Goal: Entertainment & Leisure: Consume media (video, audio)

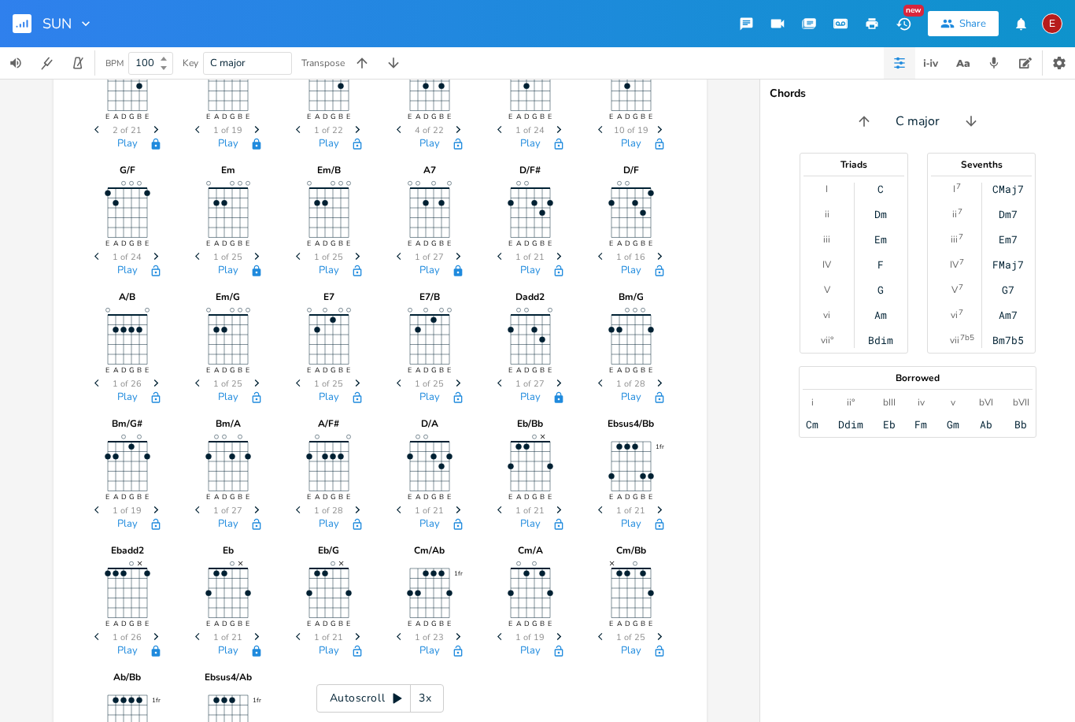
scroll to position [432, 0]
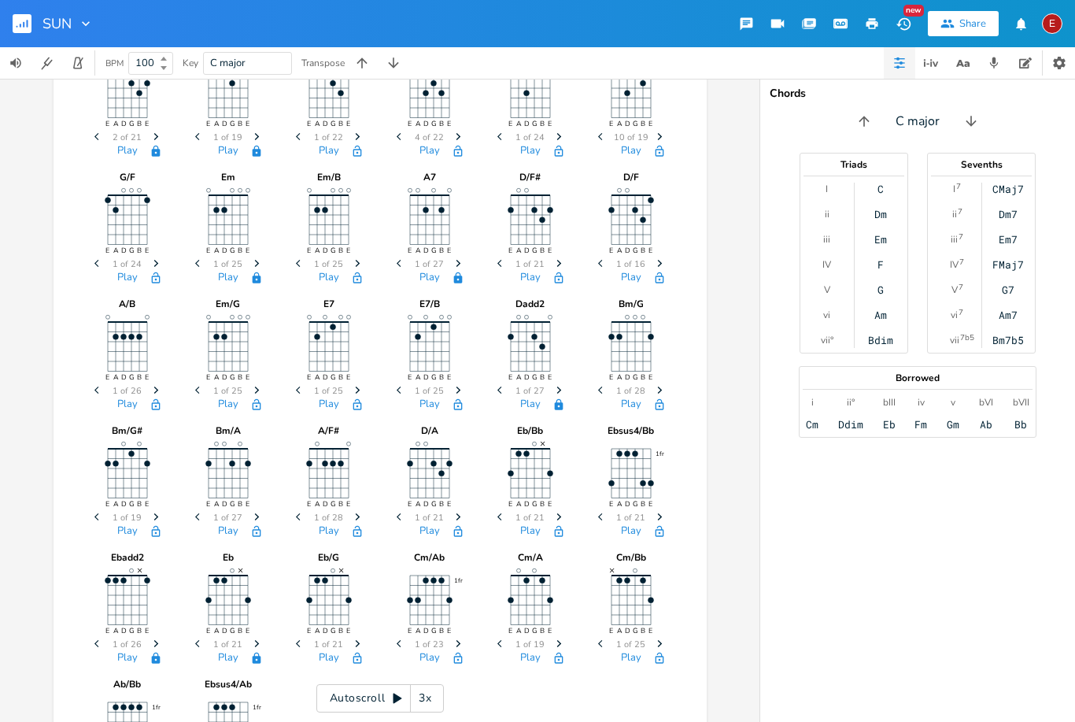
click at [428, 410] on button "Play" at bounding box center [430, 404] width 20 height 13
click at [527, 407] on button "Play" at bounding box center [530, 404] width 20 height 13
click at [730, 221] on div "Csus4/F E A D G B E × Previous 1 of 23 Next Play C/E E A D G B E Previous 1 of …" at bounding box center [380, 400] width 760 height 643
click at [290, 315] on icon "E A D G B E" at bounding box center [329, 344] width 79 height 79
click at [74, 351] on div "Csus4/F E A D G B E × Previous 1 of 23 Next Play C/E E A D G B E Previous 1 of …" at bounding box center [380, 229] width 653 height 1147
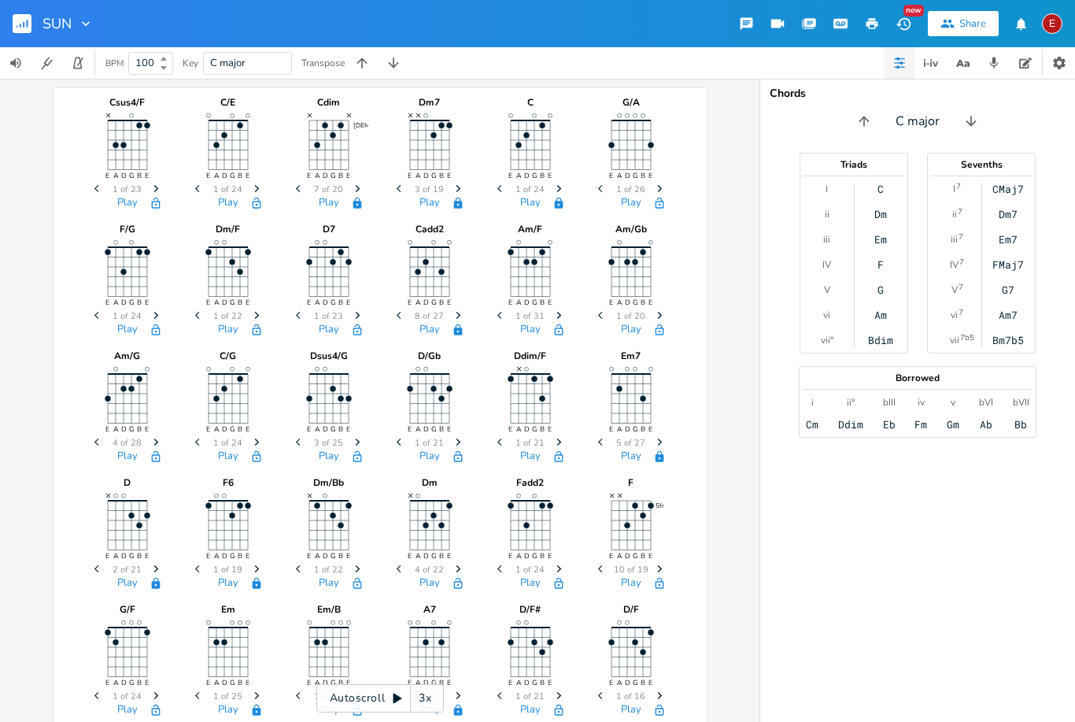
scroll to position [0, 0]
click at [897, 25] on icon "button" at bounding box center [904, 24] width 17 height 17
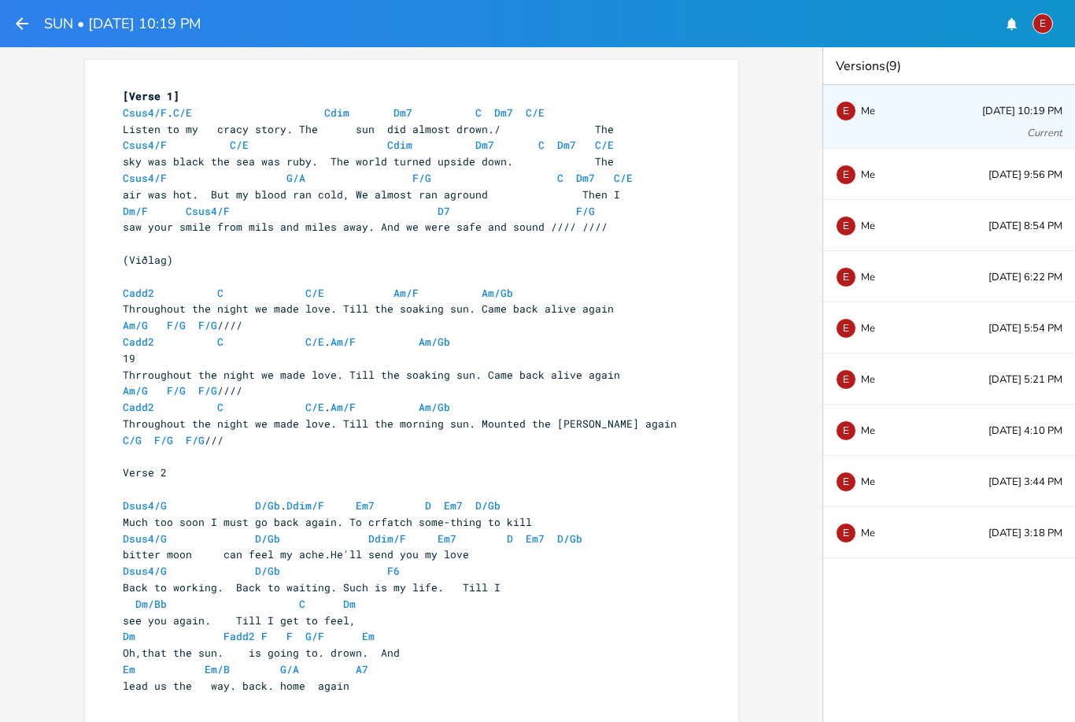
click at [1052, 28] on button "E" at bounding box center [1043, 24] width 20 height 36
click at [867, 26] on header "SUN • [DATE] 10:19 PM E Account Settings Chat with support Sign Out" at bounding box center [537, 23] width 1075 height 47
click at [22, 21] on icon "button" at bounding box center [22, 23] width 19 height 19
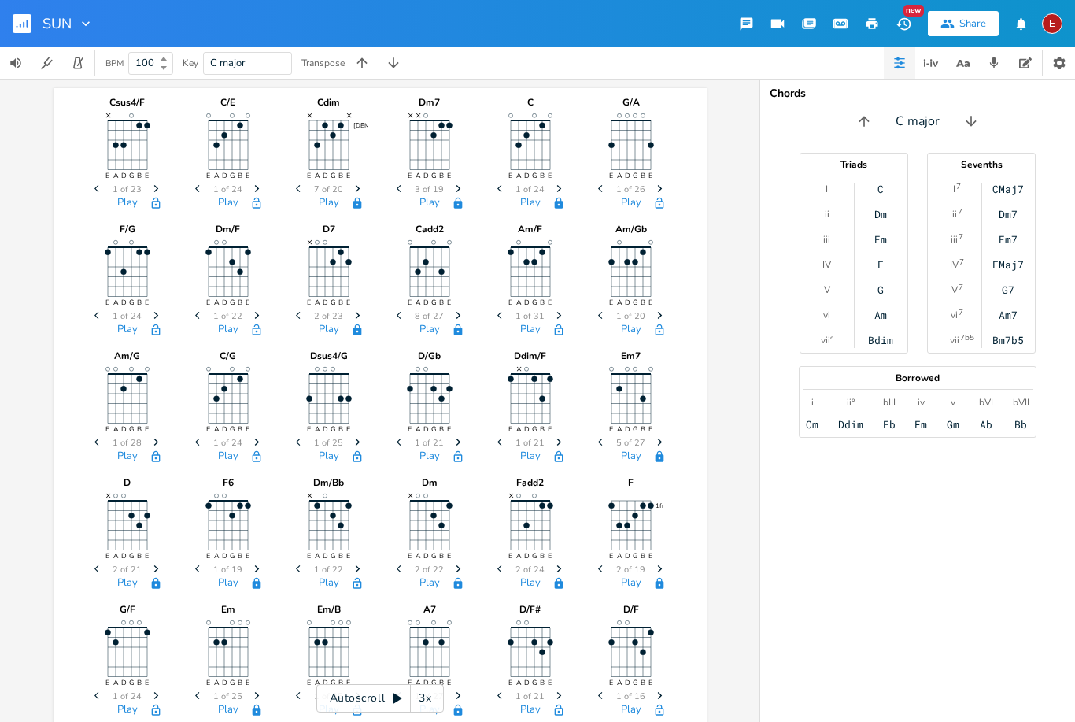
scroll to position [606, 0]
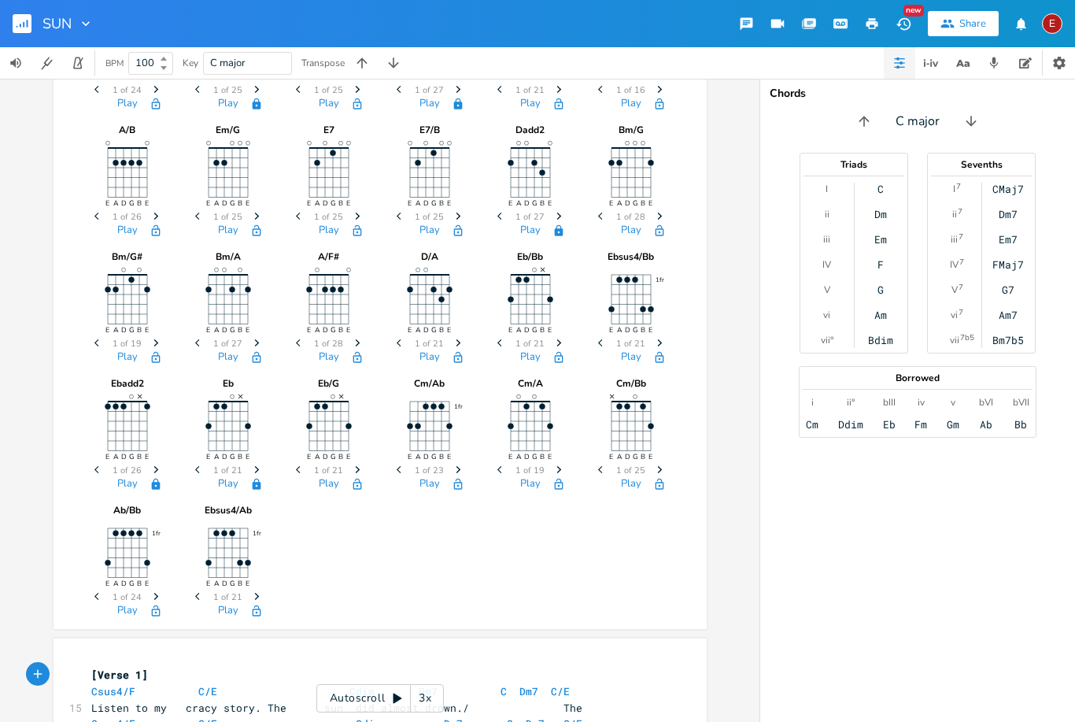
click at [532, 353] on button "Play" at bounding box center [530, 357] width 20 height 13
click at [417, 491] on div "Play" at bounding box center [429, 487] width 79 height 18
click at [432, 486] on button "Play" at bounding box center [430, 484] width 20 height 13
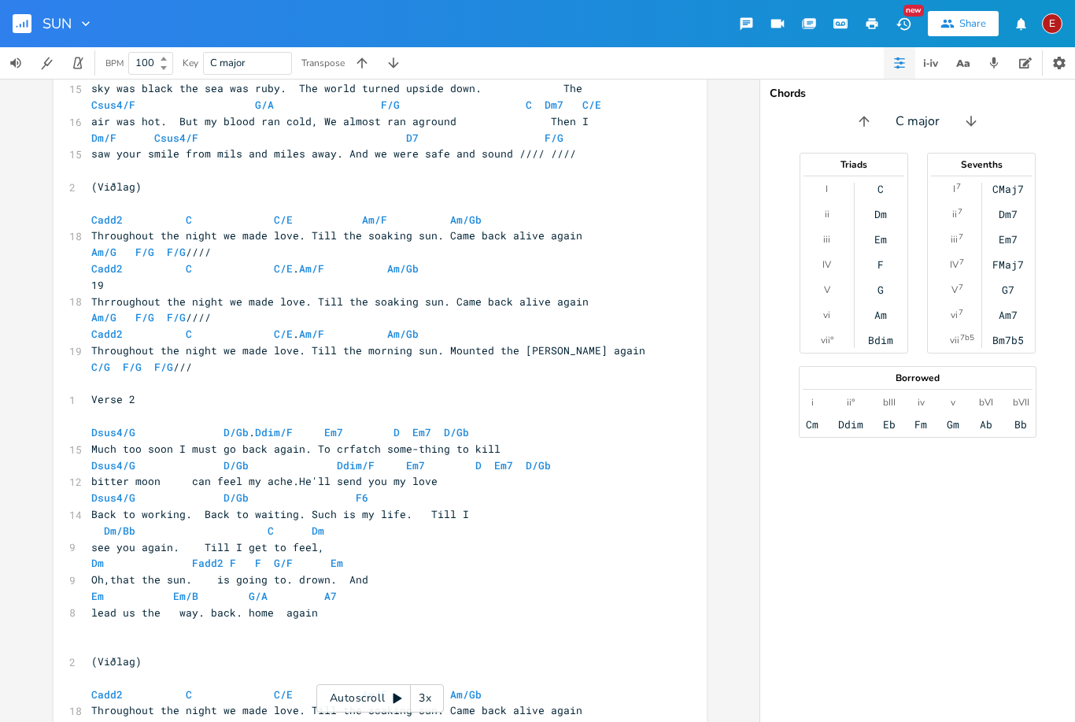
scroll to position [1254, 0]
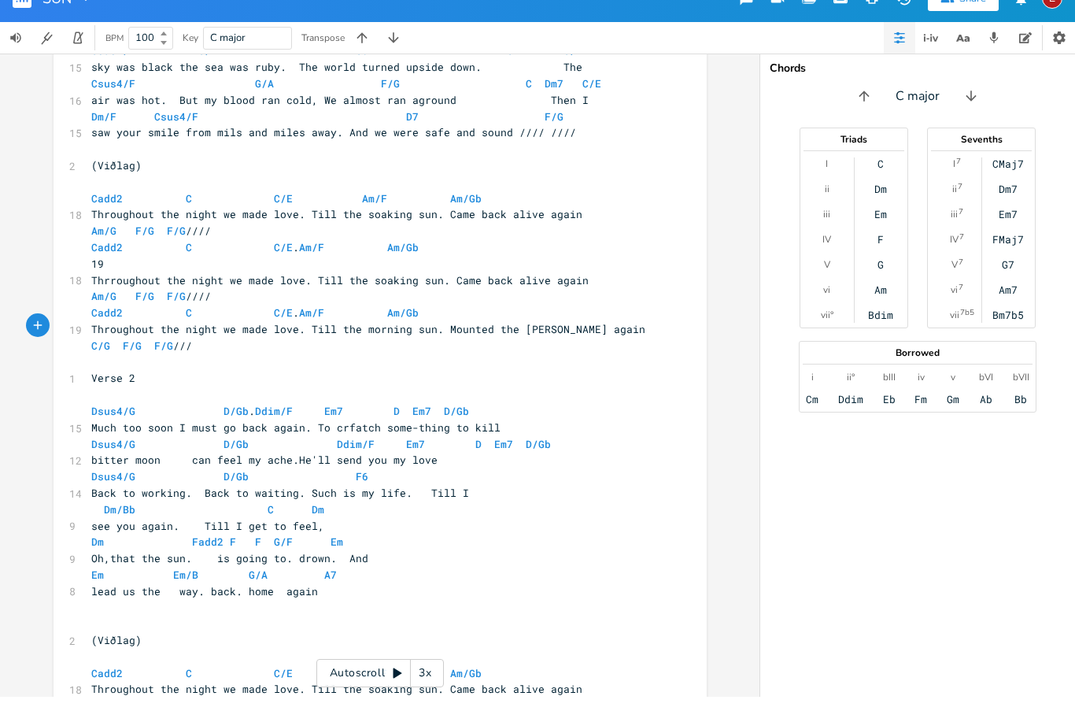
click at [606, 281] on pre "19" at bounding box center [372, 289] width 568 height 17
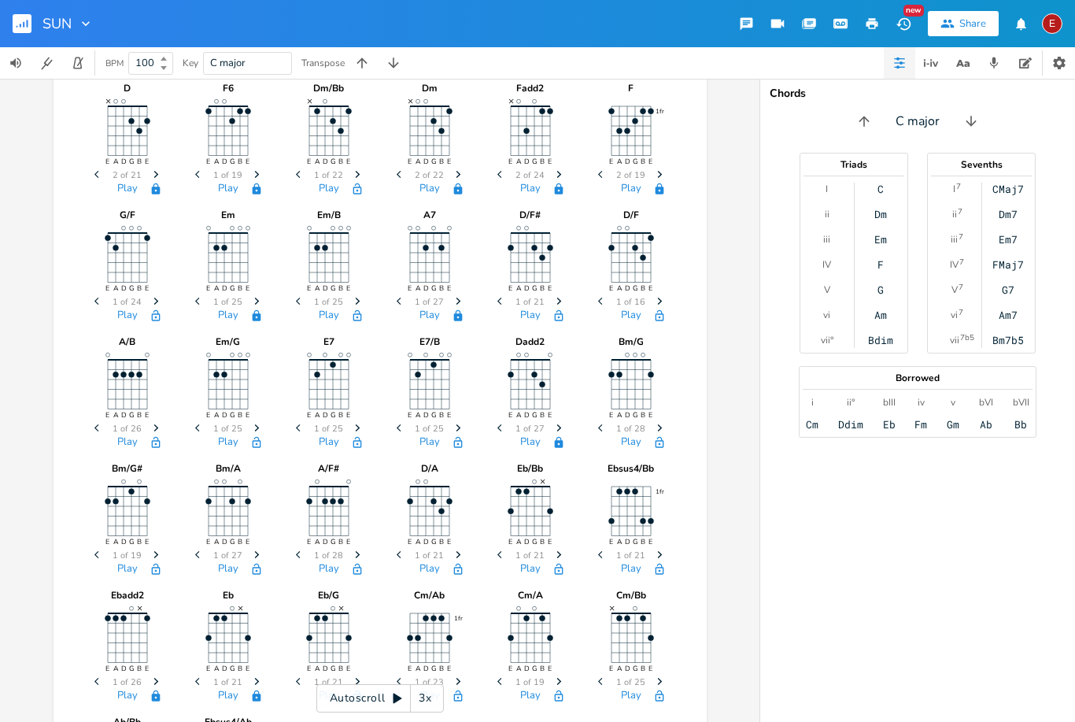
scroll to position [393, 0]
click at [630, 564] on button "Play" at bounding box center [631, 570] width 20 height 13
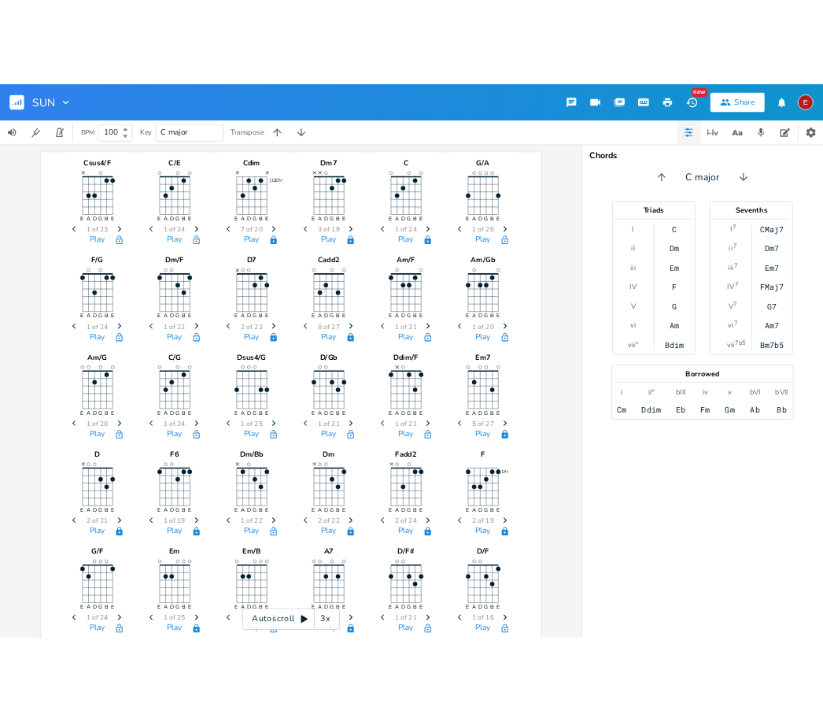
scroll to position [0, 0]
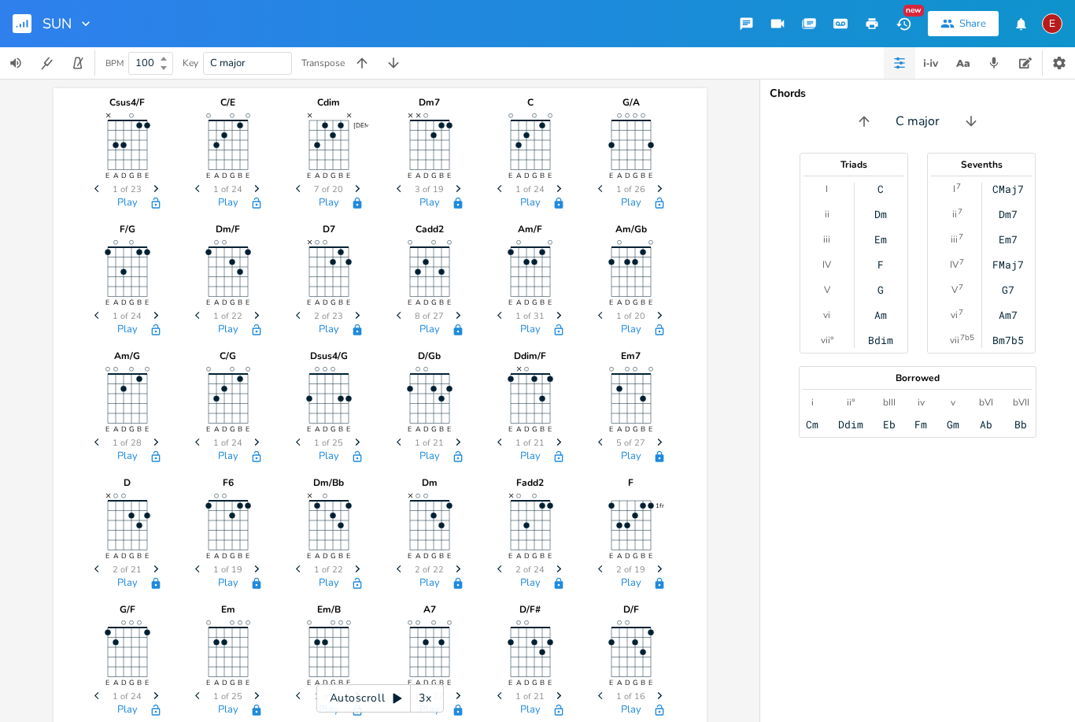
click at [627, 453] on button "Play" at bounding box center [631, 456] width 20 height 13
click at [663, 455] on icon "button" at bounding box center [659, 455] width 9 height 11
click at [664, 453] on icon "button" at bounding box center [659, 456] width 13 height 13
click at [661, 320] on span "Next" at bounding box center [659, 316] width 21 height 28
click at [660, 325] on icon "button" at bounding box center [659, 328] width 9 height 11
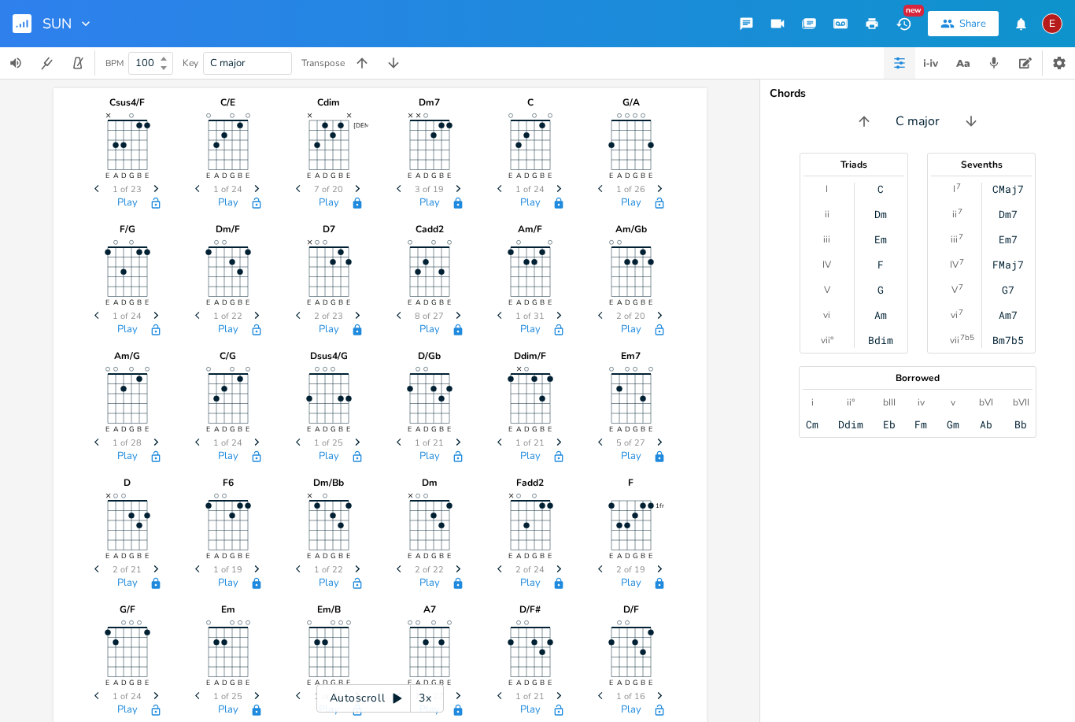
click at [593, 322] on span "Previous" at bounding box center [602, 316] width 21 height 28
click at [1065, 113] on div "C major" at bounding box center [917, 121] width 315 height 25
click at [1070, 102] on div "Chords C major Triads I ii iii IV V vi vii° C Dm Em F G Am Bdim Sevenths I 7 ii…" at bounding box center [917, 400] width 315 height 643
click at [1066, 109] on div "C major" at bounding box center [917, 121] width 315 height 25
click at [1066, 110] on div "C major" at bounding box center [917, 121] width 315 height 25
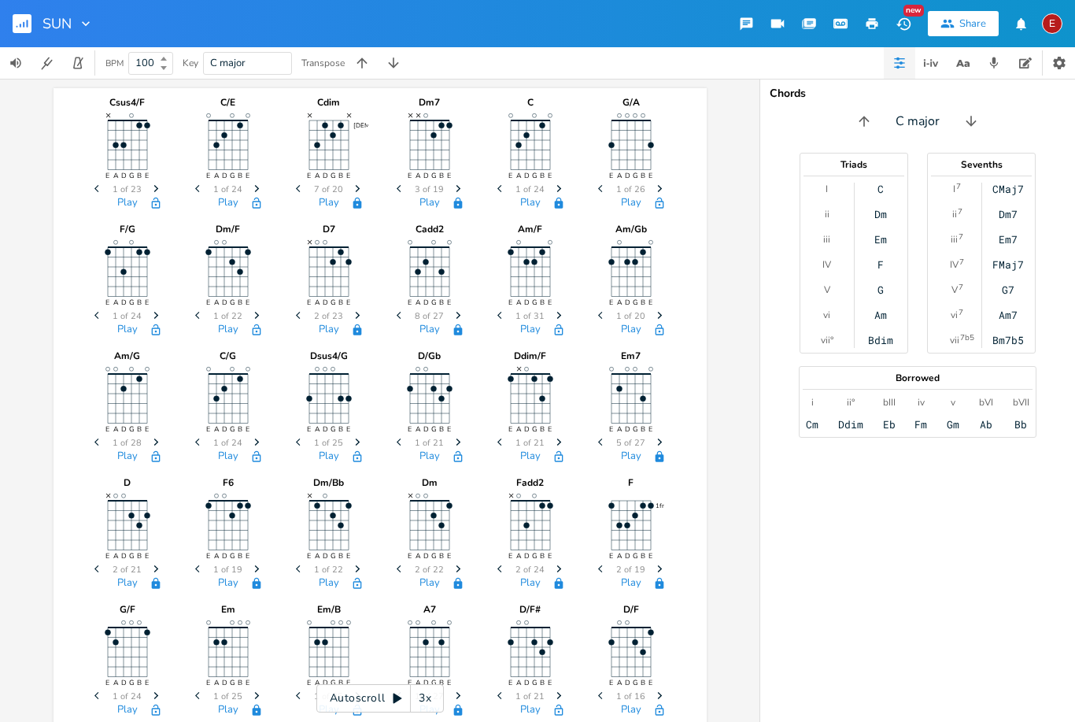
click at [1063, 113] on div "C major" at bounding box center [917, 121] width 315 height 25
click at [1069, 115] on div "C major" at bounding box center [917, 121] width 315 height 25
click at [1066, 113] on div "C major" at bounding box center [917, 121] width 315 height 25
click at [1069, 120] on div "C major" at bounding box center [917, 121] width 315 height 25
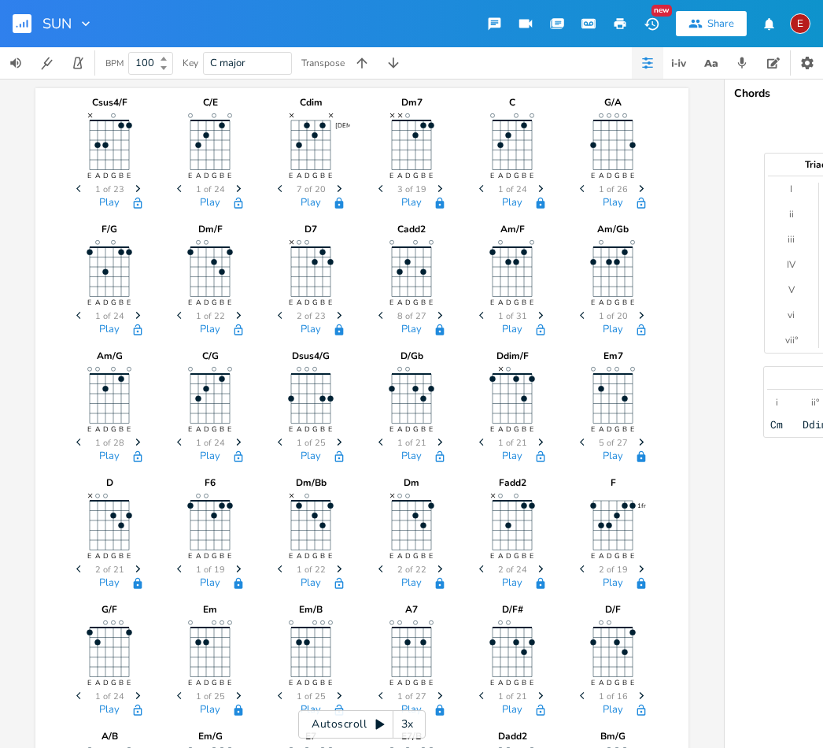
click at [307, 586] on button "Play" at bounding box center [311, 583] width 20 height 13
click at [412, 583] on button "Play" at bounding box center [411, 583] width 20 height 13
click at [102, 209] on button "Play" at bounding box center [109, 203] width 20 height 13
click at [201, 208] on button "Play" at bounding box center [210, 203] width 20 height 13
click at [309, 207] on button "Play" at bounding box center [311, 203] width 20 height 13
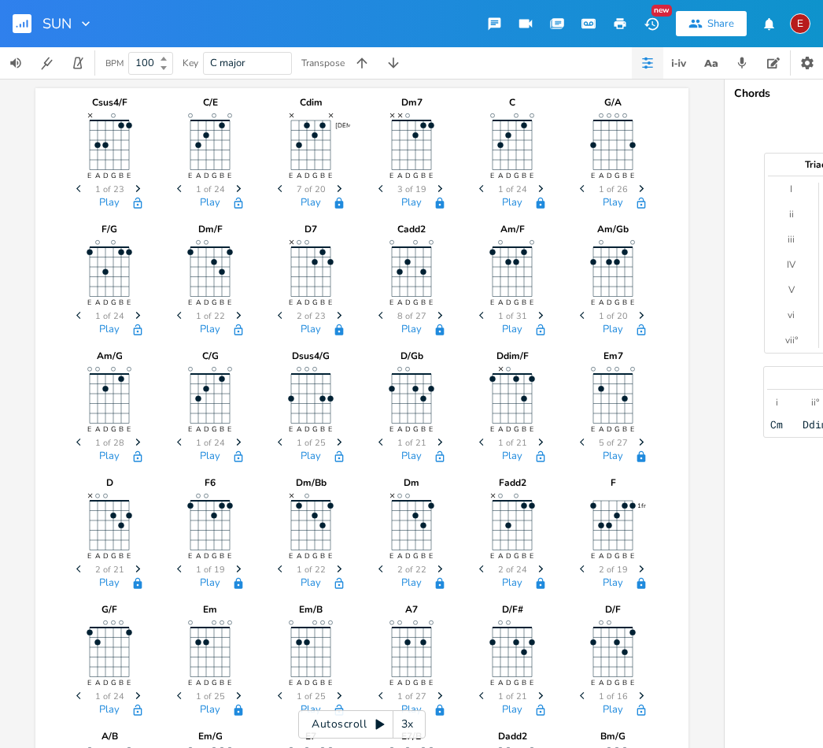
click at [407, 202] on button "Play" at bounding box center [411, 203] width 20 height 13
click at [112, 203] on button "Play" at bounding box center [109, 203] width 20 height 13
click at [142, 183] on span "Next" at bounding box center [138, 190] width 21 height 28
click at [110, 209] on button "Play" at bounding box center [109, 203] width 20 height 13
click at [249, 179] on span "Next" at bounding box center [238, 190] width 21 height 28
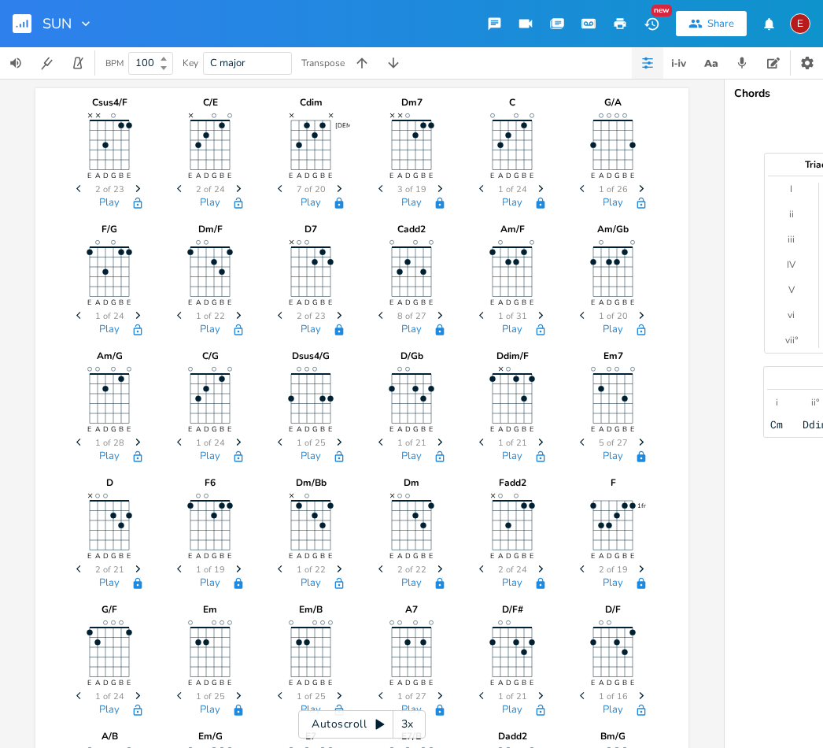
click at [235, 194] on span "Next" at bounding box center [238, 190] width 21 height 28
click at [215, 209] on button "Play" at bounding box center [210, 203] width 20 height 13
click at [346, 184] on span "Next" at bounding box center [339, 190] width 21 height 28
click at [305, 208] on button "Play" at bounding box center [311, 203] width 20 height 13
click at [282, 188] on icon "Previous" at bounding box center [282, 188] width 9 height 9
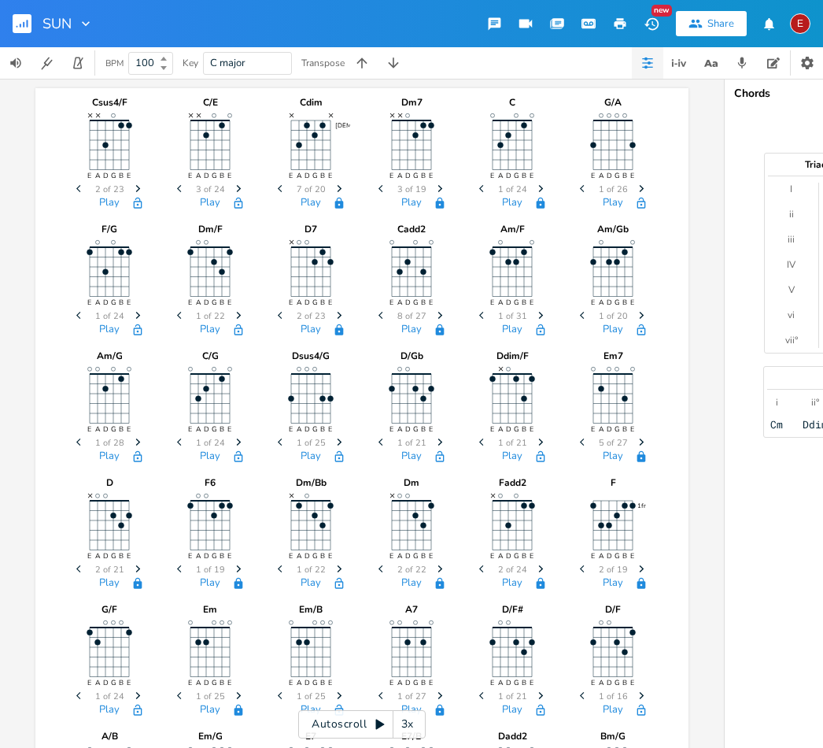
click at [305, 219] on div "D7 E A D G B E × Previous 2 of 23 Next Play" at bounding box center [311, 278] width 79 height 127
click at [314, 205] on button "Play" at bounding box center [311, 203] width 20 height 13
click at [404, 208] on button "Play" at bounding box center [411, 203] width 20 height 13
click at [507, 198] on button "Play" at bounding box center [512, 203] width 20 height 13
click at [614, 202] on button "Play" at bounding box center [613, 203] width 20 height 13
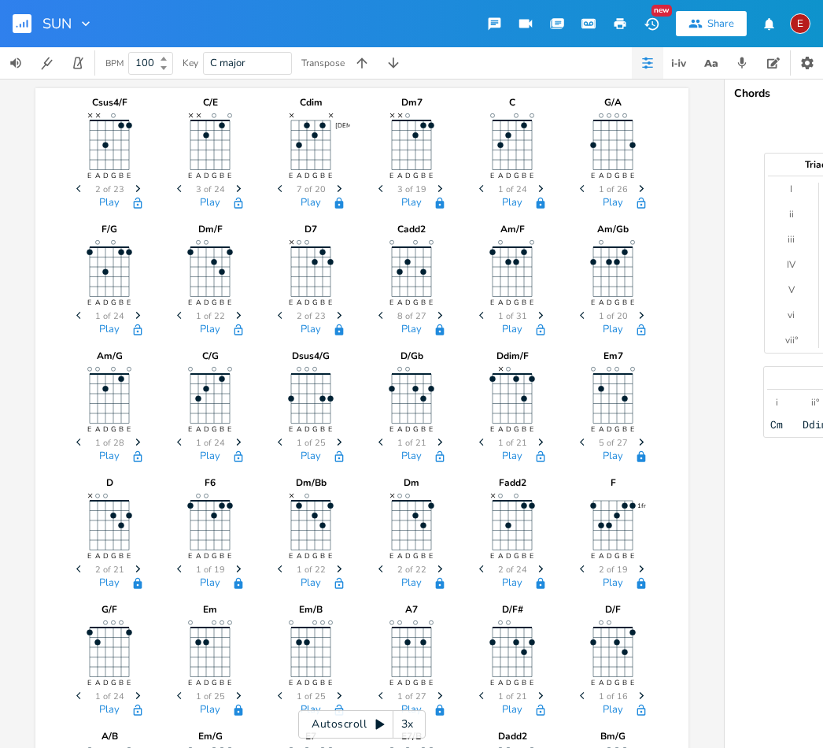
click at [103, 340] on div "Play" at bounding box center [109, 332] width 79 height 18
click at [100, 331] on button "Play" at bounding box center [109, 329] width 20 height 13
click at [205, 329] on button "Play" at bounding box center [210, 329] width 20 height 13
click at [314, 325] on button "Play" at bounding box center [311, 329] width 20 height 13
click at [412, 332] on button "Play" at bounding box center [411, 329] width 20 height 13
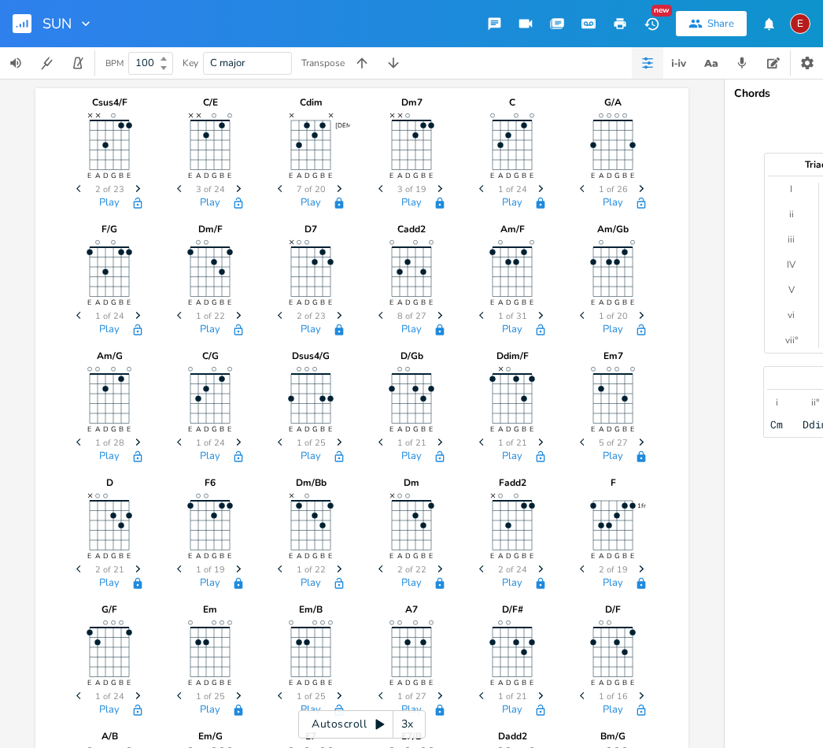
click at [505, 324] on button "Play" at bounding box center [512, 329] width 20 height 13
click at [603, 336] on button "Play" at bounding box center [613, 329] width 20 height 13
click at [112, 455] on button "Play" at bounding box center [109, 456] width 20 height 13
click at [139, 437] on span "Next" at bounding box center [138, 443] width 21 height 28
click at [142, 440] on icon "Next" at bounding box center [138, 442] width 9 height 9
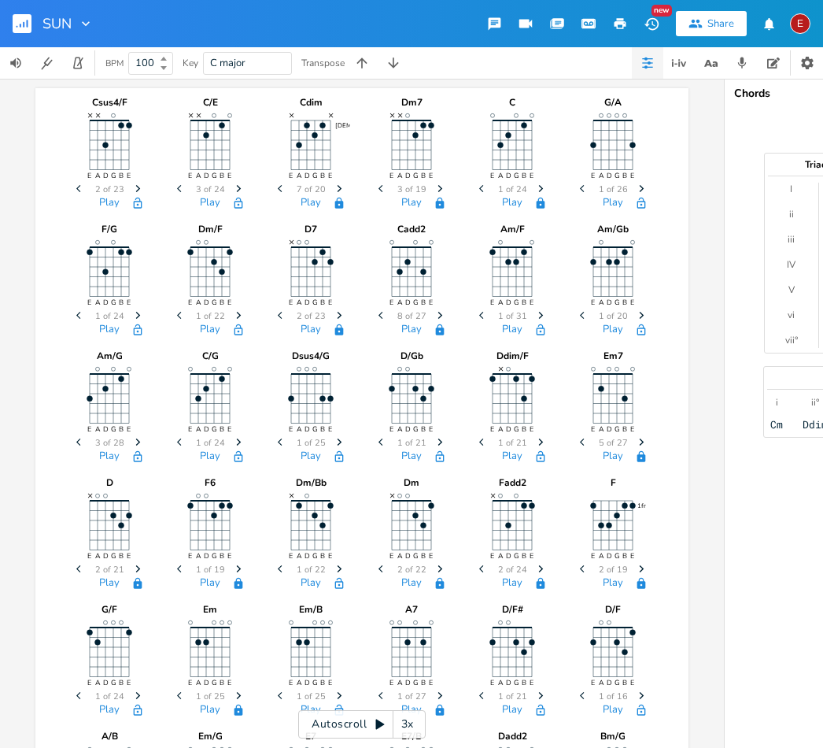
click at [140, 440] on icon "Next" at bounding box center [138, 442] width 9 height 9
click at [112, 458] on button "Play" at bounding box center [109, 456] width 20 height 13
click at [99, 460] on button "Play" at bounding box center [109, 456] width 20 height 13
